Goal: Task Accomplishment & Management: Use online tool/utility

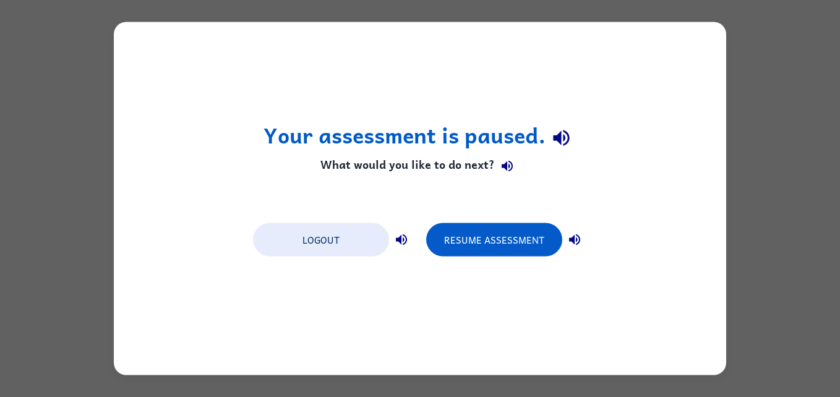
click at [158, 203] on div "Your assessment is paused. What would you like to do next? Logout Resume Assess…" at bounding box center [420, 198] width 613 height 353
click at [152, 215] on div "Your assessment is paused. What would you like to do next? Logout Resume Assess…" at bounding box center [420, 198] width 613 height 353
click at [136, 168] on div "Your assessment is paused. What would you like to do next? Logout Resume Assess…" at bounding box center [420, 198] width 613 height 353
click at [96, 158] on div "Your assessment is paused. What would you like to do next? Logout Resume Assess…" at bounding box center [420, 198] width 840 height 397
click at [761, 187] on div "Your assessment is paused. What would you like to do next? Logout Resume Assess…" at bounding box center [420, 198] width 840 height 397
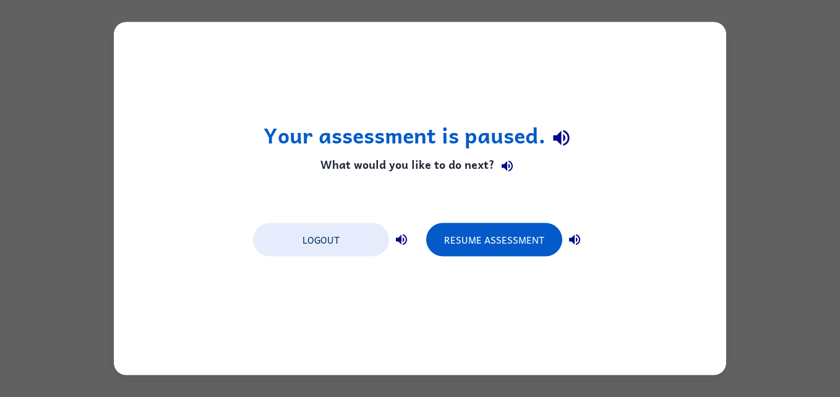
click at [737, 197] on div "Your assessment is paused. What would you like to do next? Logout Resume Assess…" at bounding box center [420, 198] width 840 height 397
click at [740, 183] on div "Your assessment is paused. What would you like to do next? Logout Resume Assess…" at bounding box center [420, 198] width 840 height 397
click at [661, 212] on div "Your assessment is paused. What would you like to do next? Logout Resume Assess…" at bounding box center [420, 198] width 613 height 353
click at [509, 244] on button "Resume Assessment" at bounding box center [494, 239] width 136 height 33
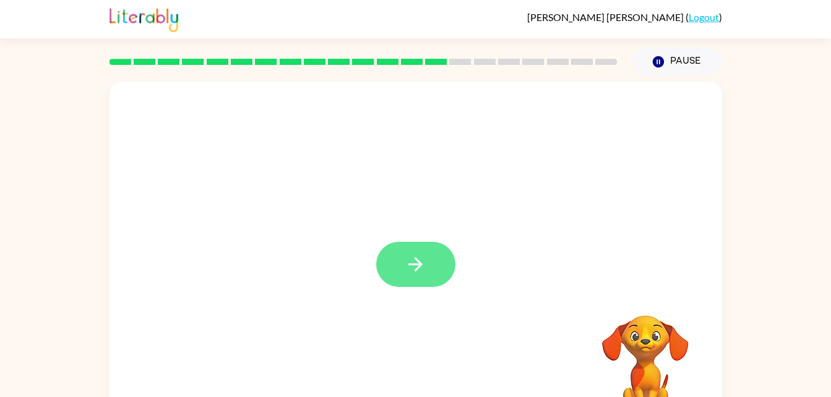
click at [426, 283] on button "button" at bounding box center [415, 264] width 79 height 45
click at [441, 282] on div at bounding box center [416, 258] width 613 height 353
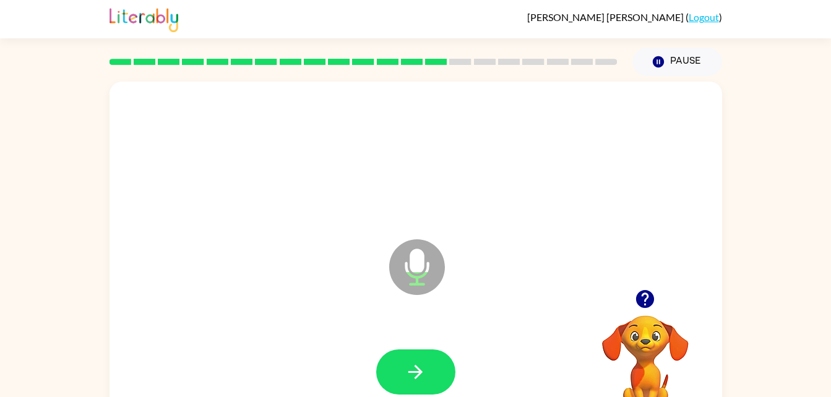
click at [392, 290] on icon "Microphone The Microphone is here when it is your turn to talk" at bounding box center [479, 282] width 186 height 93
click at [400, 353] on button "button" at bounding box center [415, 372] width 79 height 45
click at [405, 369] on icon "button" at bounding box center [416, 372] width 22 height 22
click at [422, 384] on button "button" at bounding box center [415, 372] width 79 height 45
click at [429, 350] on button "button" at bounding box center [415, 372] width 79 height 45
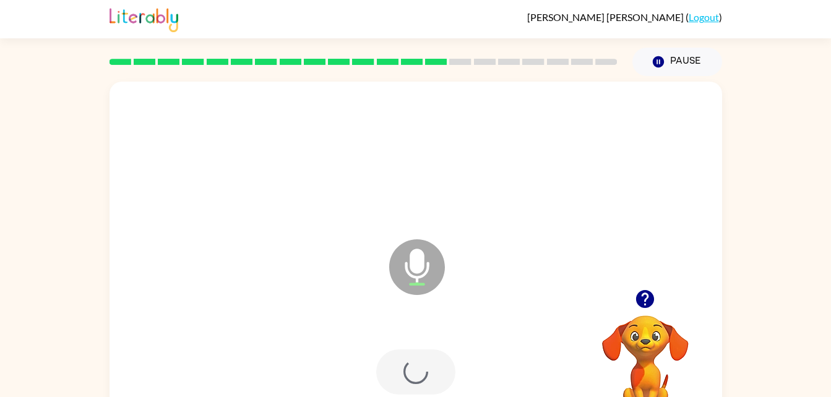
click at [420, 372] on div at bounding box center [415, 372] width 79 height 45
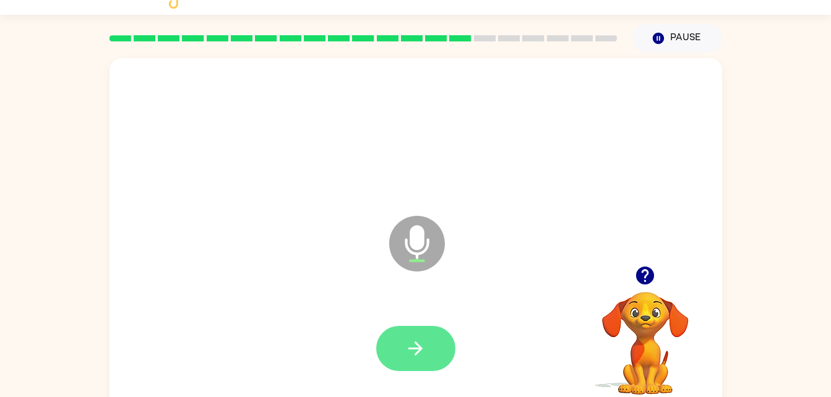
click at [433, 348] on button "button" at bounding box center [415, 348] width 79 height 45
click at [424, 342] on icon "button" at bounding box center [416, 349] width 22 height 22
click at [430, 349] on button "button" at bounding box center [415, 348] width 79 height 45
click at [417, 343] on icon "button" at bounding box center [416, 349] width 22 height 22
click at [403, 336] on button "button" at bounding box center [415, 348] width 79 height 45
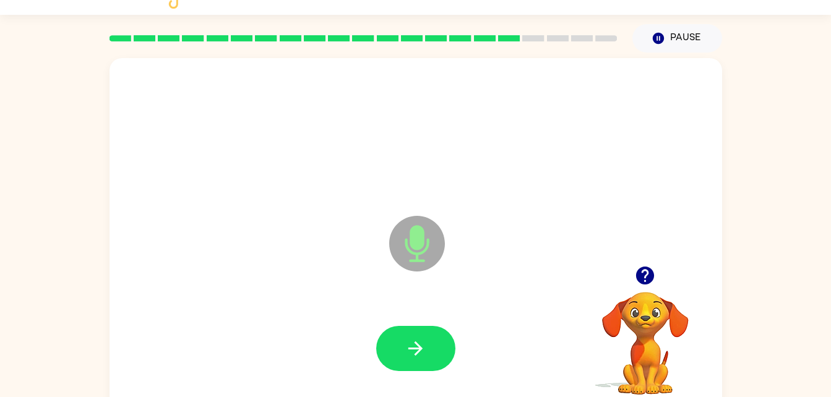
click at [439, 387] on div at bounding box center [416, 348] width 588 height 101
click at [433, 356] on button "button" at bounding box center [415, 348] width 79 height 45
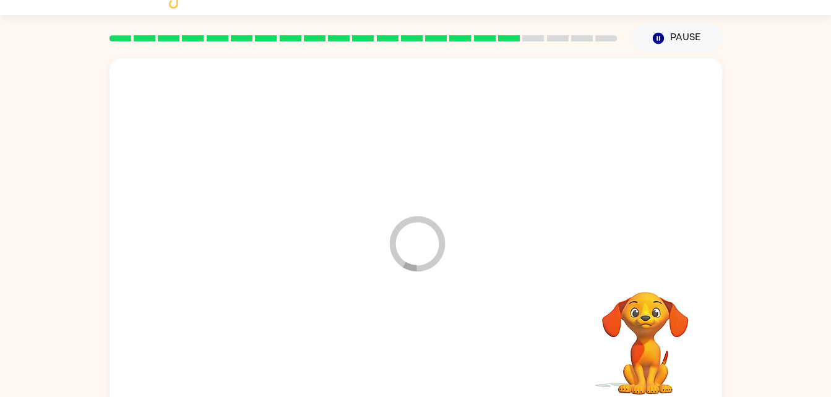
click at [413, 361] on div at bounding box center [416, 348] width 588 height 101
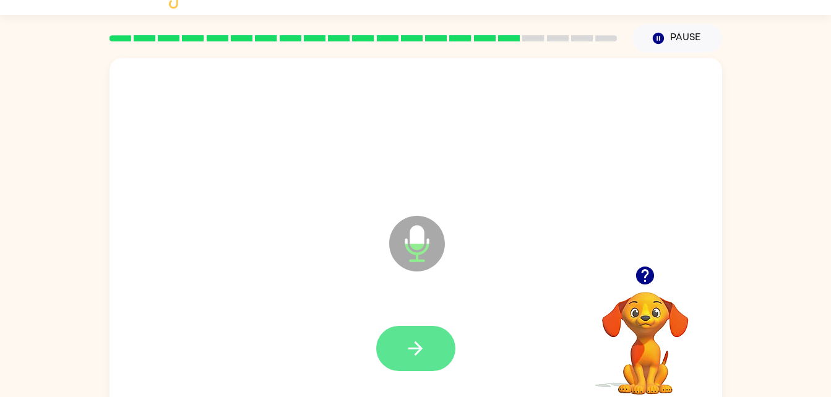
click at [394, 364] on button "button" at bounding box center [415, 348] width 79 height 45
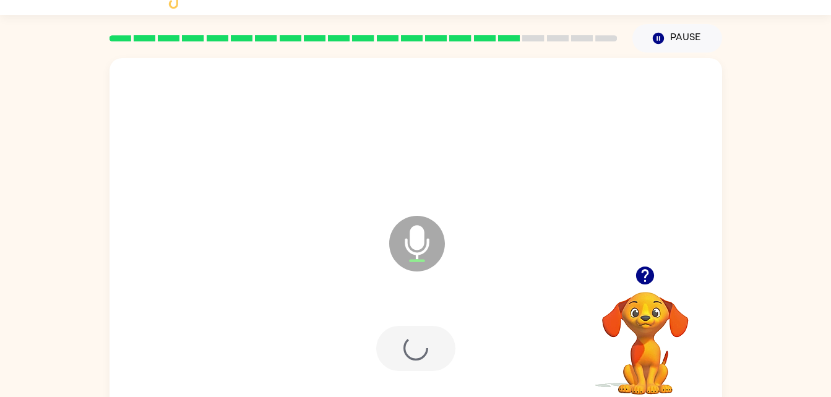
click at [401, 355] on div at bounding box center [415, 348] width 79 height 45
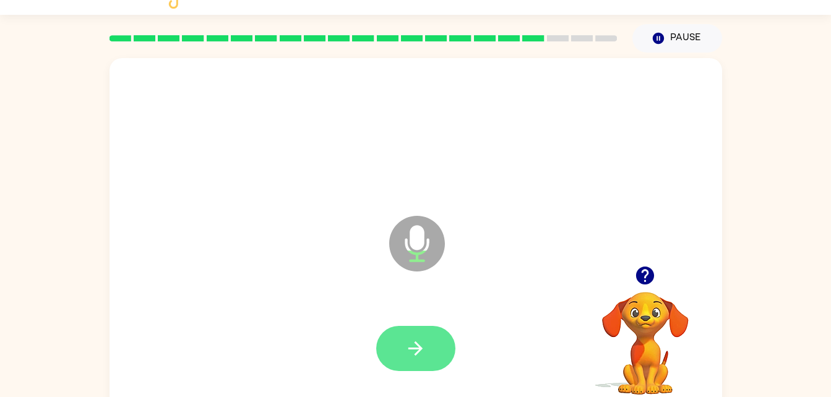
click at [424, 342] on icon "button" at bounding box center [416, 349] width 22 height 22
click at [420, 350] on icon "button" at bounding box center [415, 349] width 14 height 14
click at [433, 350] on button "button" at bounding box center [415, 348] width 79 height 45
click at [427, 337] on button "button" at bounding box center [415, 348] width 79 height 45
click at [432, 348] on button "button" at bounding box center [415, 348] width 79 height 45
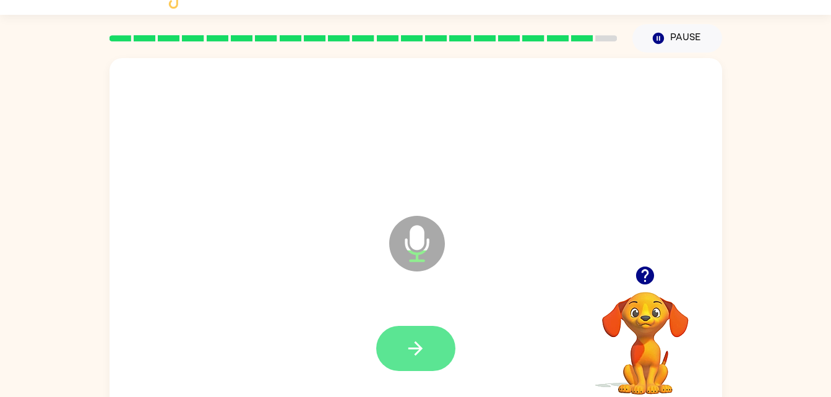
click at [428, 354] on button "button" at bounding box center [415, 348] width 79 height 45
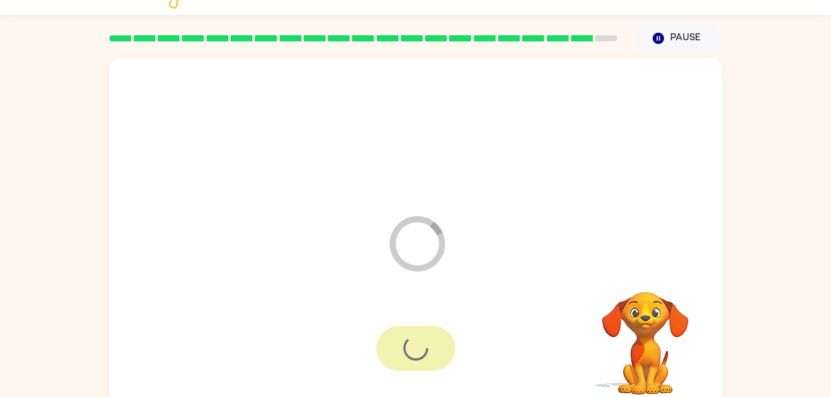
scroll to position [15, 0]
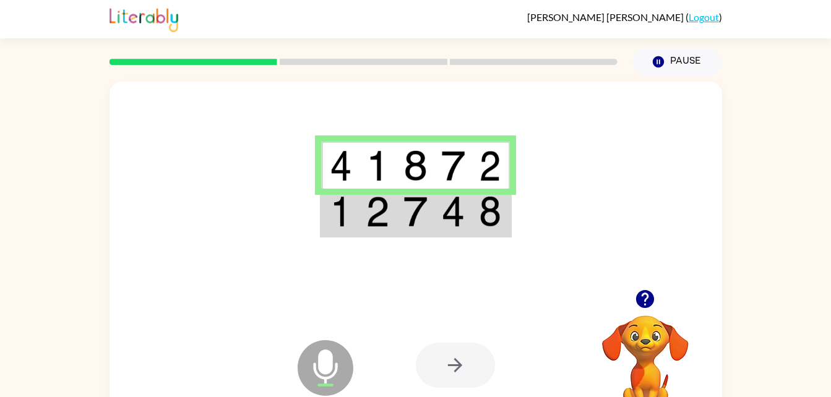
click at [457, 353] on div at bounding box center [455, 365] width 79 height 45
click at [458, 379] on div at bounding box center [455, 365] width 79 height 45
click at [463, 381] on div at bounding box center [455, 365] width 79 height 45
click at [438, 188] on td at bounding box center [453, 166] width 38 height 48
click at [441, 184] on td at bounding box center [453, 166] width 38 height 48
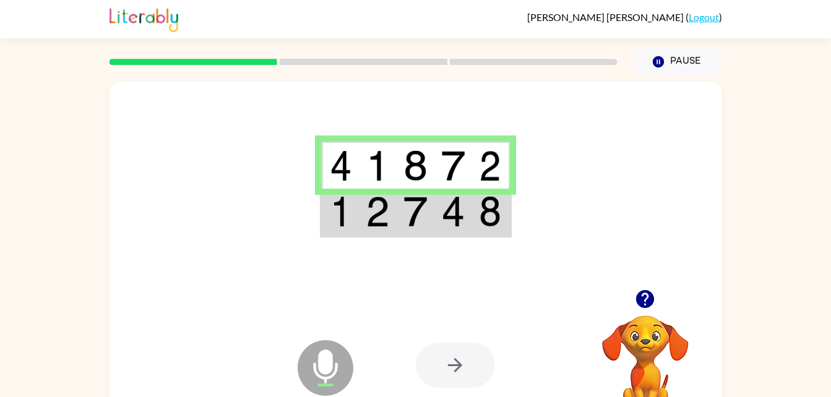
click at [429, 222] on td at bounding box center [416, 213] width 38 height 48
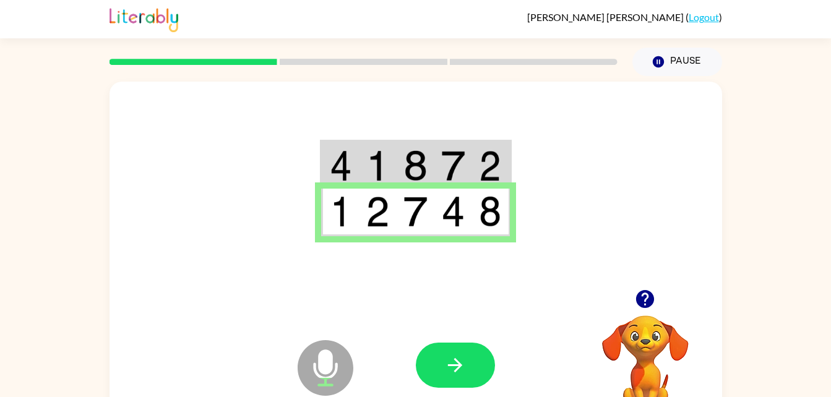
click at [427, 215] on img at bounding box center [415, 211] width 24 height 31
click at [457, 357] on icon "button" at bounding box center [455, 366] width 22 height 22
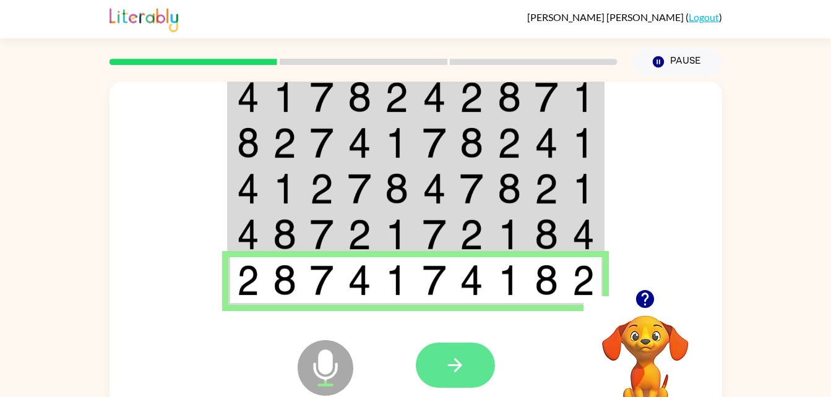
click at [463, 388] on button "button" at bounding box center [455, 365] width 79 height 45
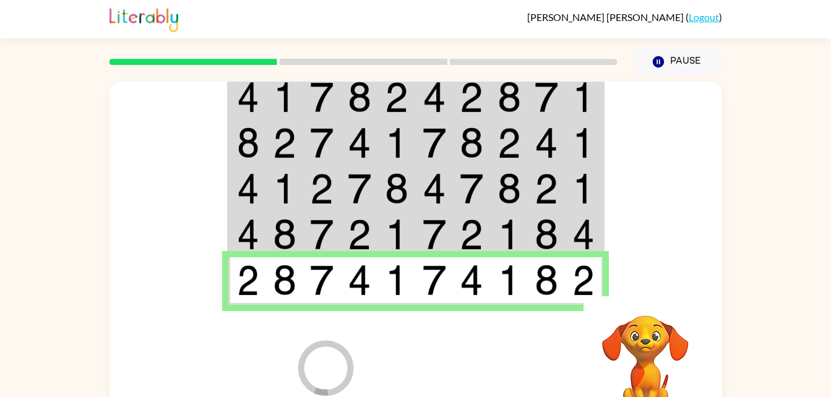
click at [468, 373] on div at bounding box center [507, 365] width 183 height 139
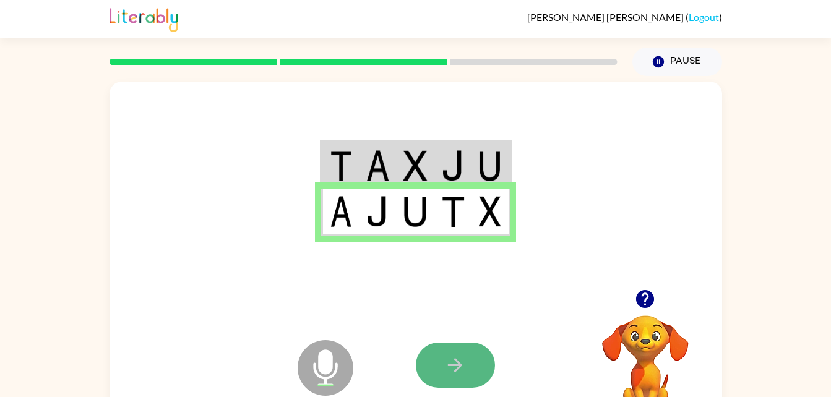
click at [460, 363] on icon "button" at bounding box center [455, 366] width 22 height 22
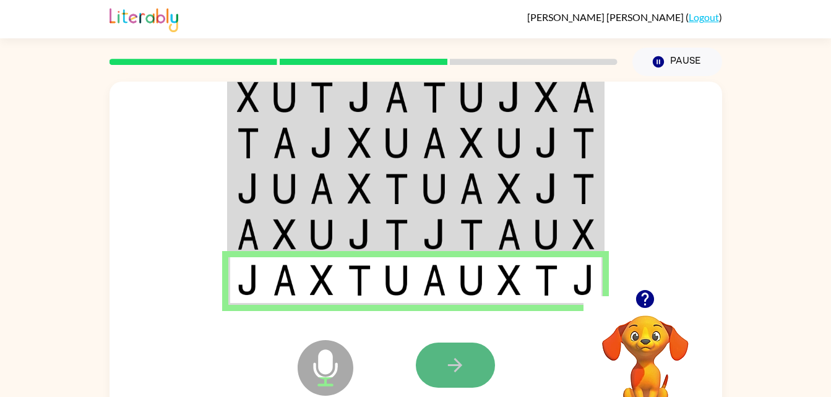
click at [470, 360] on button "button" at bounding box center [455, 365] width 79 height 45
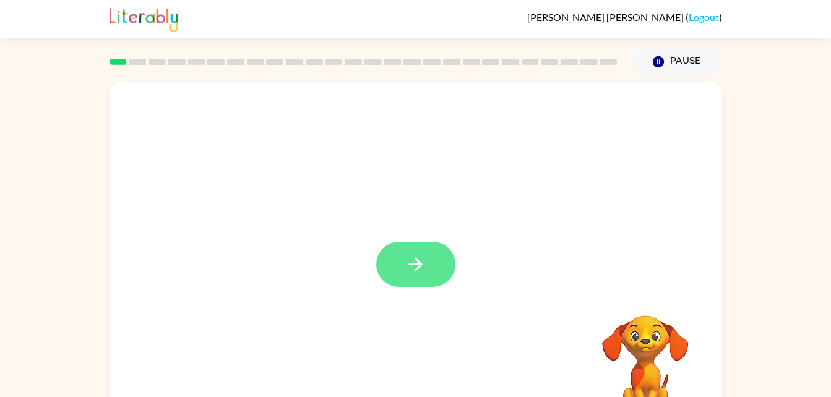
click at [403, 278] on button "button" at bounding box center [415, 264] width 79 height 45
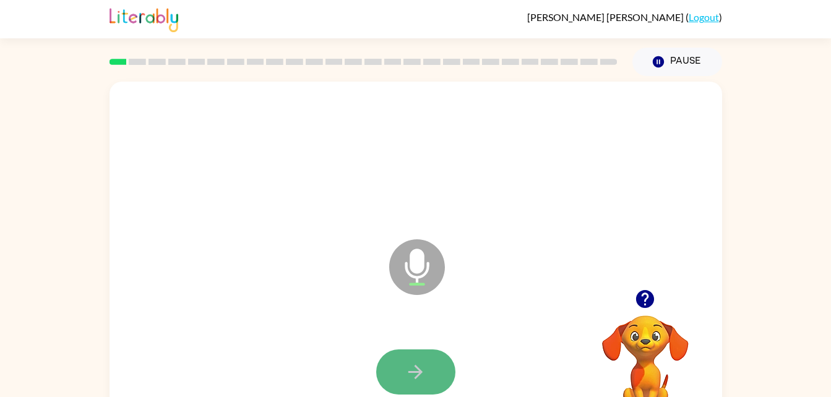
click at [418, 386] on button "button" at bounding box center [415, 372] width 79 height 45
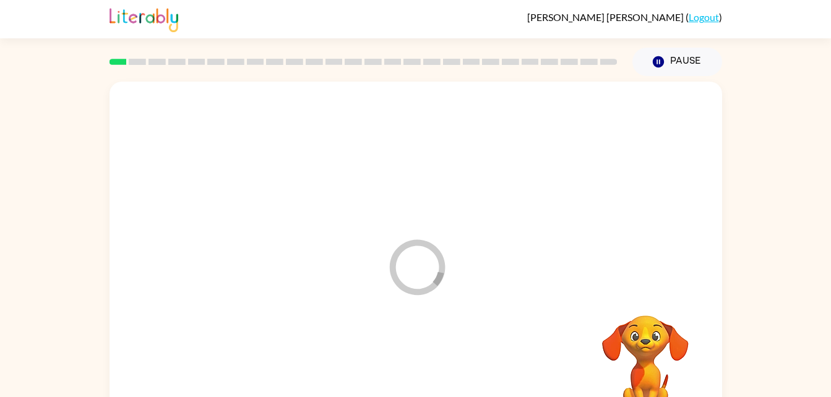
click at [428, 375] on div at bounding box center [416, 372] width 588 height 101
click at [431, 376] on div at bounding box center [416, 372] width 588 height 101
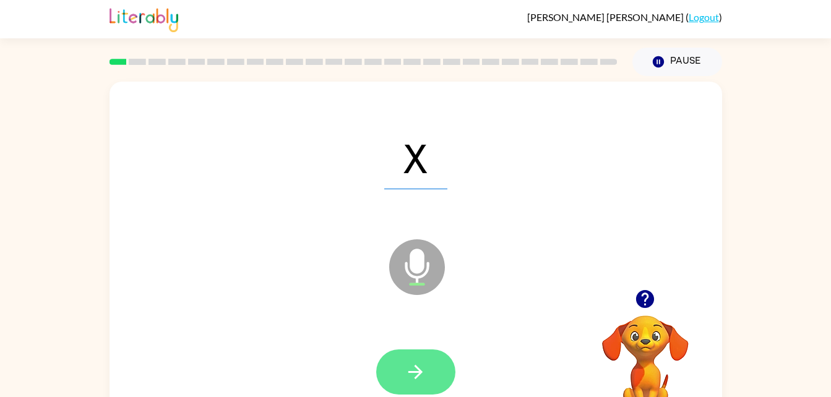
click at [388, 387] on button "button" at bounding box center [415, 372] width 79 height 45
click at [418, 361] on icon "button" at bounding box center [416, 372] width 22 height 22
click at [433, 365] on button "button" at bounding box center [415, 372] width 79 height 45
click at [431, 394] on button "button" at bounding box center [415, 372] width 79 height 45
click at [408, 374] on icon "button" at bounding box center [416, 372] width 22 height 22
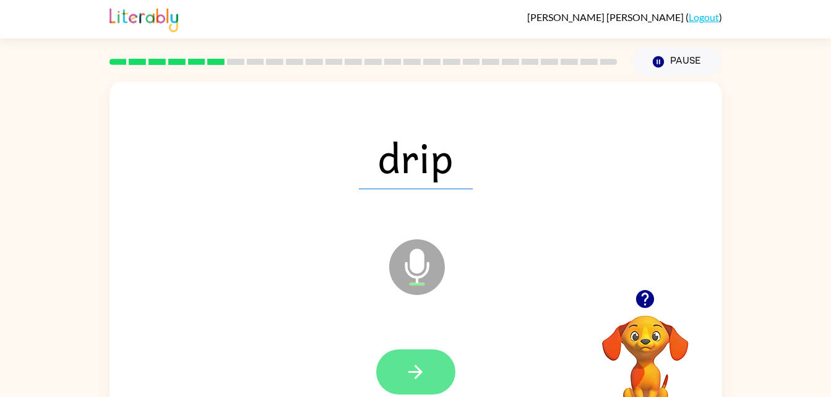
click at [418, 362] on icon "button" at bounding box center [416, 372] width 22 height 22
click at [420, 368] on icon "button" at bounding box center [416, 372] width 22 height 22
click at [407, 368] on icon "button" at bounding box center [416, 372] width 22 height 22
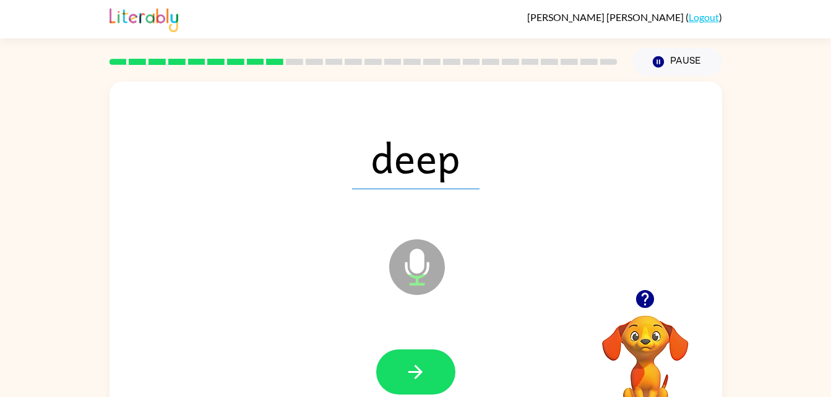
click at [413, 336] on div at bounding box center [416, 372] width 588 height 101
click at [409, 360] on button "button" at bounding box center [415, 372] width 79 height 45
click at [398, 353] on div at bounding box center [415, 372] width 79 height 45
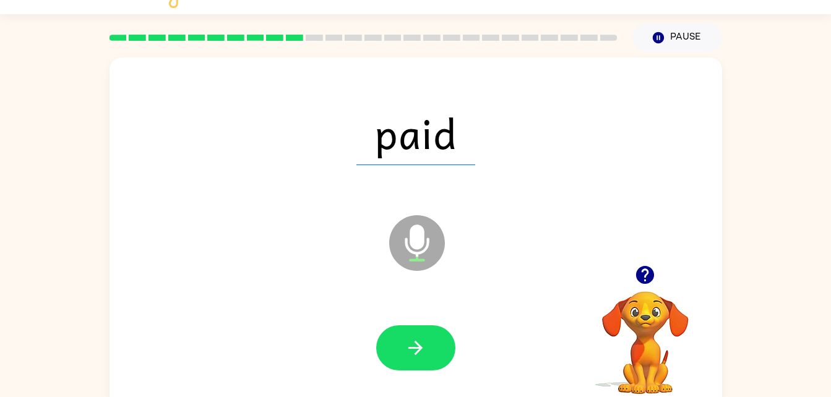
scroll to position [38, 0]
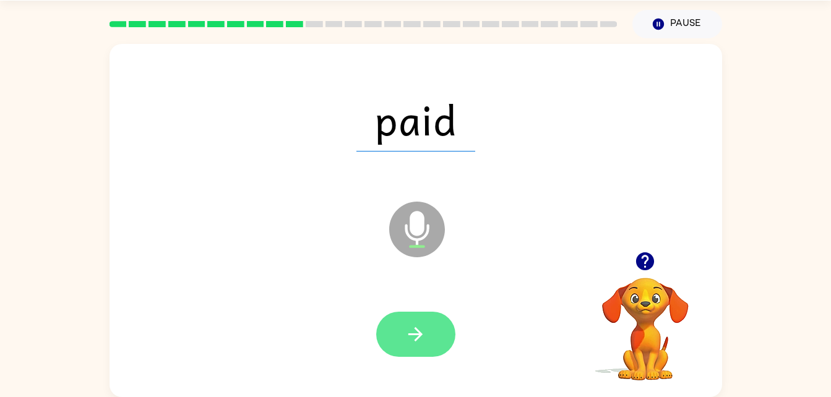
click at [423, 345] on button "button" at bounding box center [415, 334] width 79 height 45
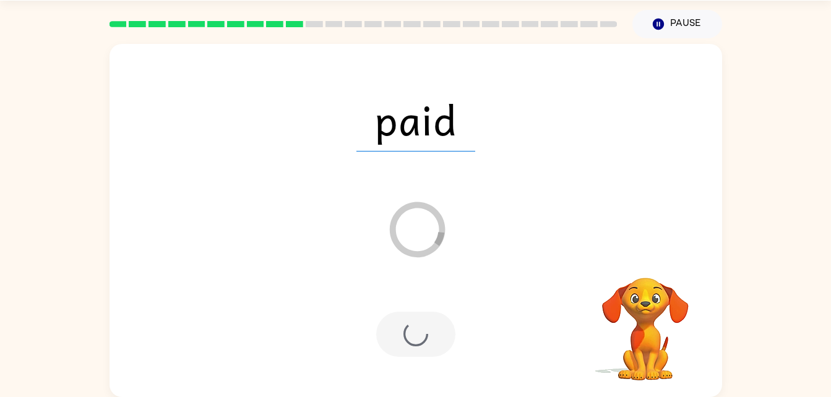
click at [423, 356] on div at bounding box center [415, 334] width 79 height 45
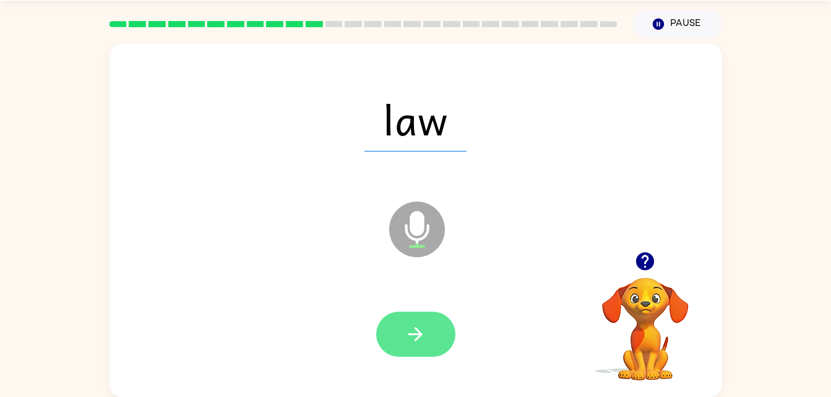
click at [424, 340] on icon "button" at bounding box center [416, 335] width 22 height 22
click at [417, 342] on icon "button" at bounding box center [416, 335] width 22 height 22
click at [434, 340] on button "button" at bounding box center [415, 334] width 79 height 45
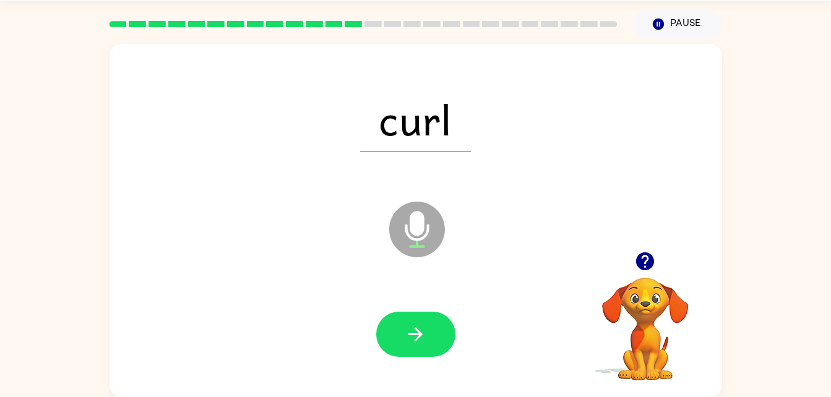
click at [413, 343] on div at bounding box center [415, 334] width 79 height 45
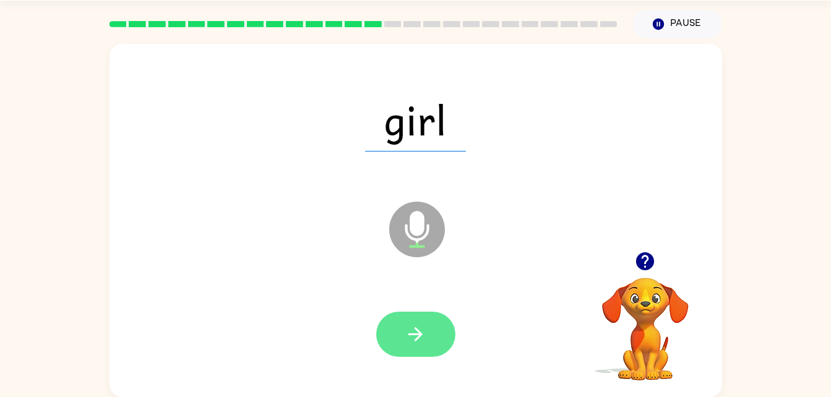
click at [422, 351] on button "button" at bounding box center [415, 334] width 79 height 45
click at [407, 347] on button "button" at bounding box center [415, 334] width 79 height 45
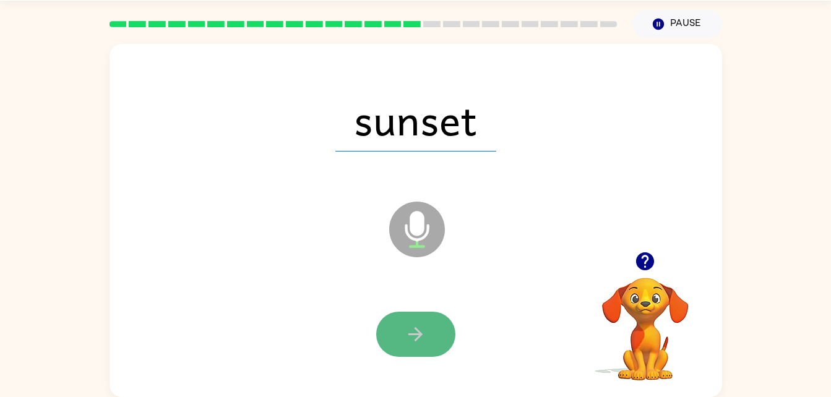
click at [400, 327] on button "button" at bounding box center [415, 334] width 79 height 45
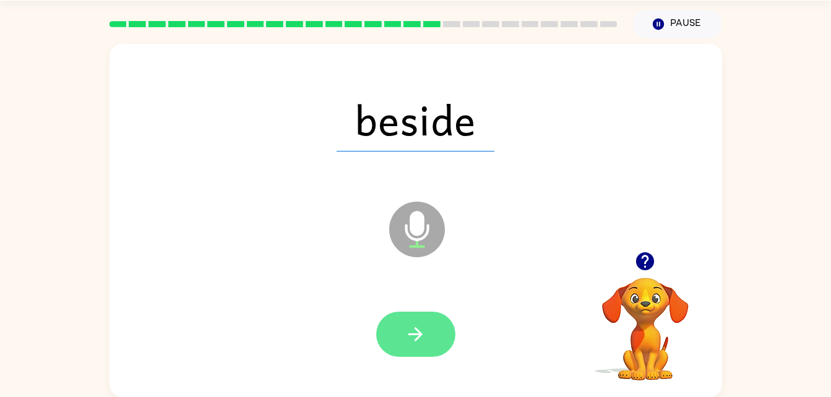
click at [420, 350] on button "button" at bounding box center [415, 334] width 79 height 45
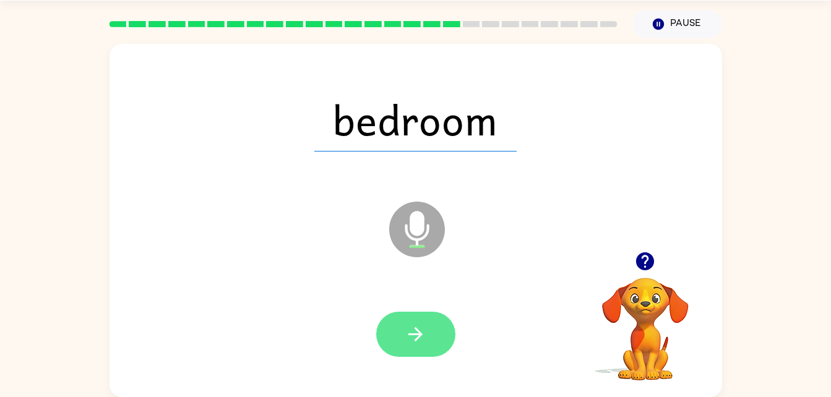
click at [406, 325] on icon "button" at bounding box center [416, 335] width 22 height 22
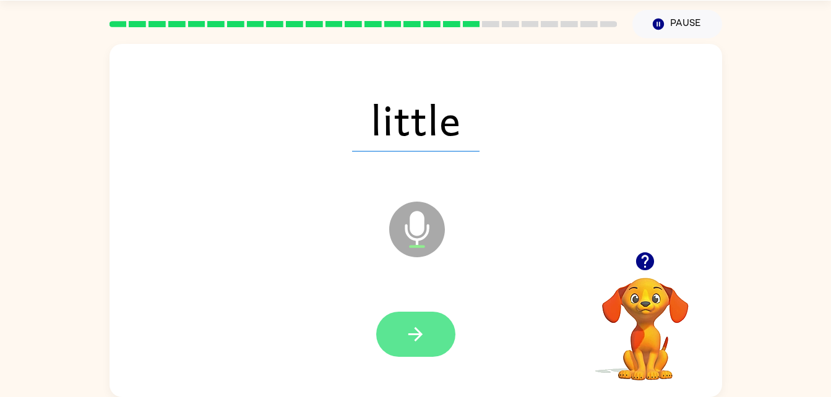
click at [423, 339] on icon "button" at bounding box center [416, 335] width 22 height 22
click at [410, 354] on div at bounding box center [415, 334] width 79 height 45
click at [432, 330] on button "button" at bounding box center [415, 334] width 79 height 45
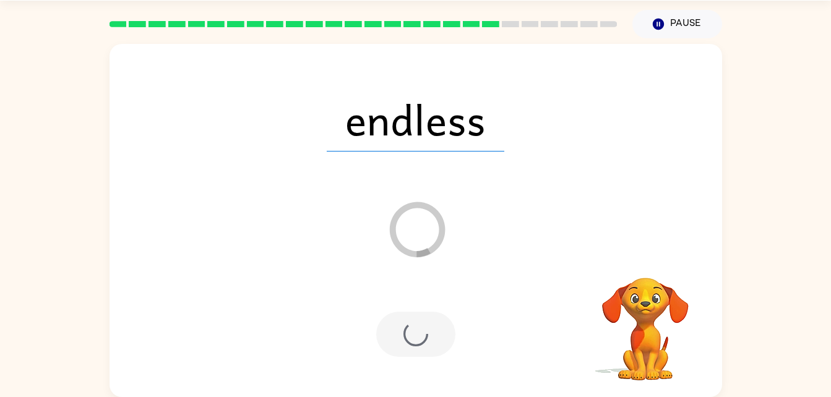
click at [450, 340] on div at bounding box center [415, 334] width 79 height 45
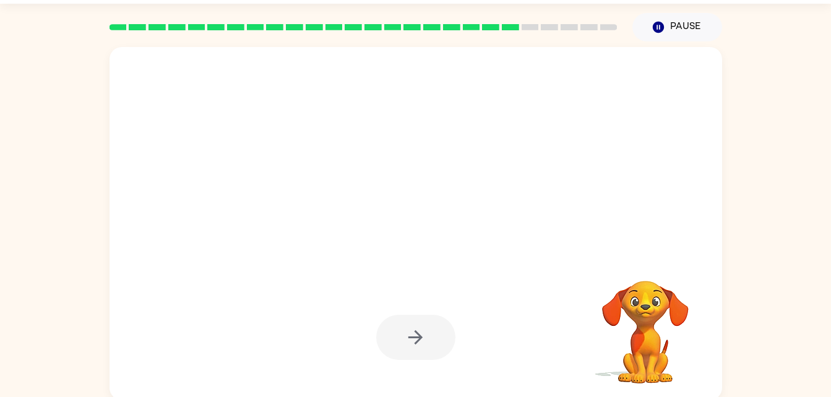
scroll to position [34, 0]
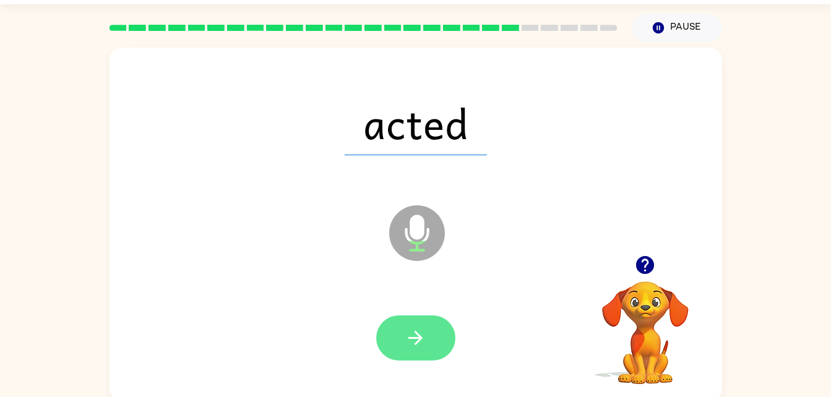
click at [434, 340] on button "button" at bounding box center [415, 338] width 79 height 45
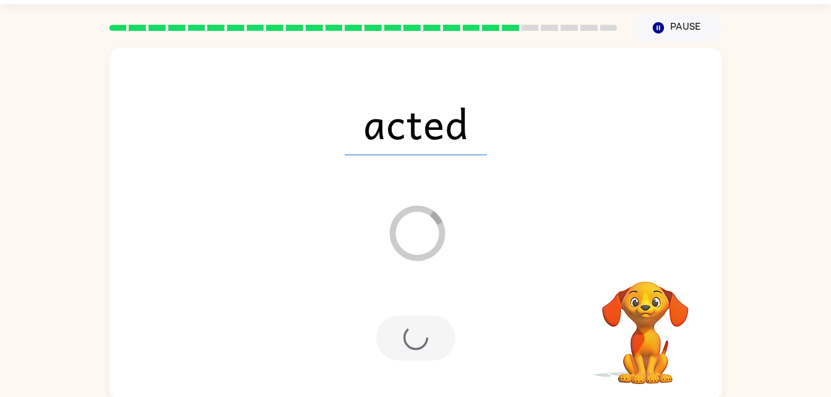
click at [446, 343] on div at bounding box center [415, 338] width 79 height 45
click at [442, 347] on div at bounding box center [415, 338] width 79 height 45
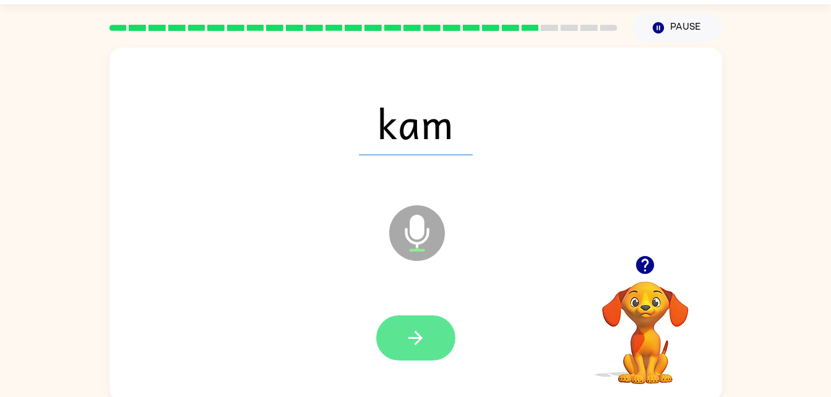
click at [407, 334] on icon "button" at bounding box center [416, 338] width 22 height 22
click at [424, 358] on div at bounding box center [415, 338] width 79 height 45
click at [399, 327] on button "button" at bounding box center [415, 338] width 79 height 45
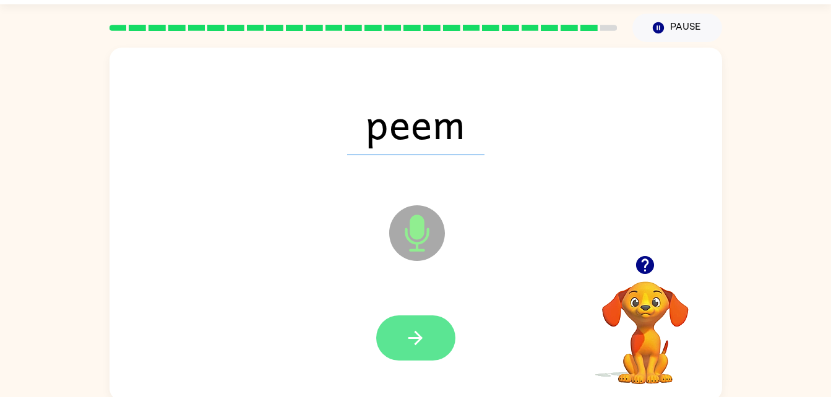
click at [417, 345] on icon "button" at bounding box center [416, 338] width 22 height 22
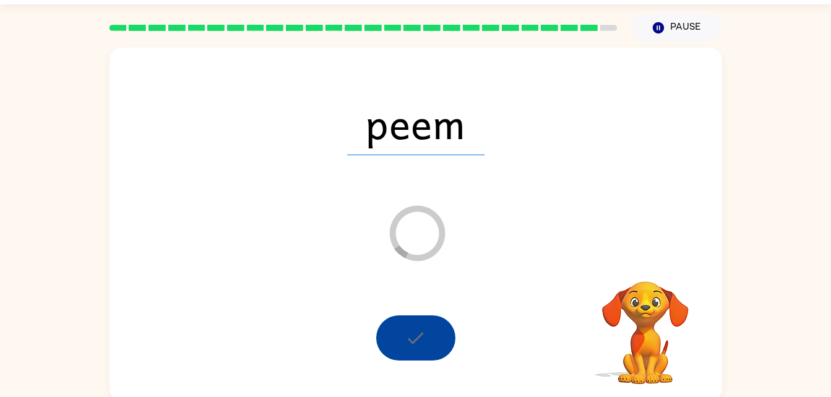
click at [437, 335] on div at bounding box center [415, 338] width 79 height 45
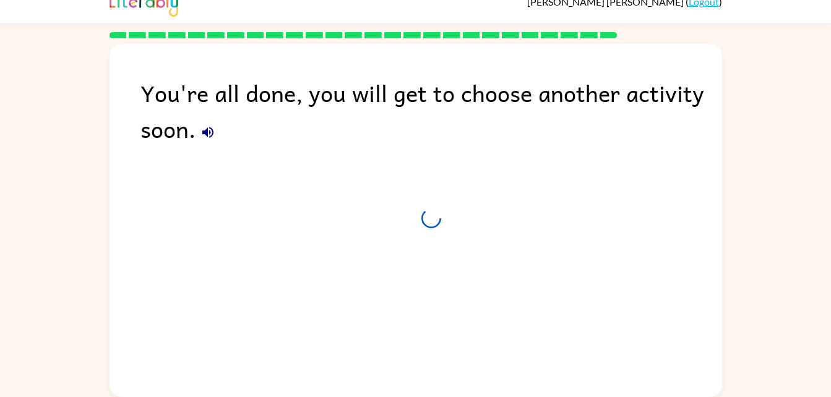
scroll to position [15, 0]
